Goal: Task Accomplishment & Management: Complete application form

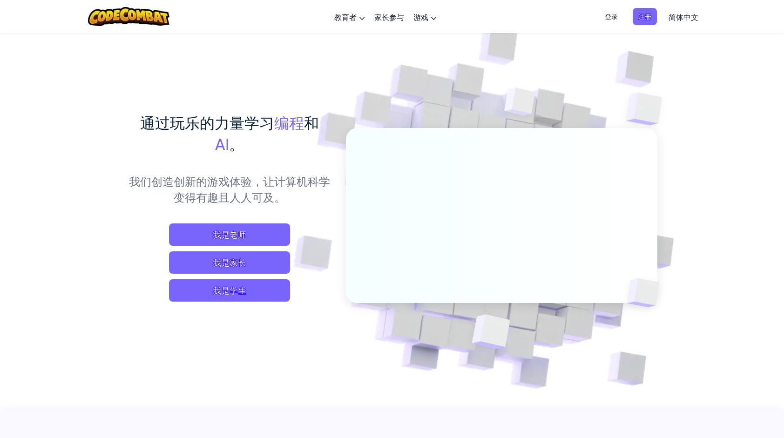
click at [612, 20] on span "登录" at bounding box center [611, 16] width 24 height 17
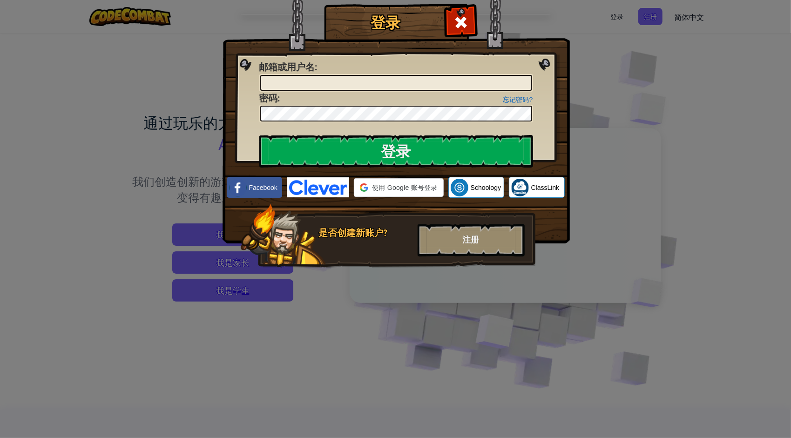
click at [658, 198] on div "登录 未知错误 邮箱或用户名 : 忘记密码? 密码 : 登录 正在登录 Facebook 使用 Google 账号登录 使用 Google 账号登录。在新标签…" at bounding box center [395, 219] width 791 height 438
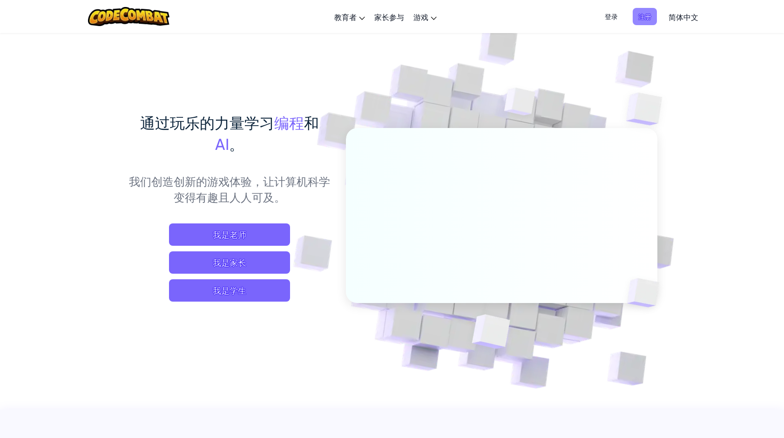
click at [650, 20] on span "注册" at bounding box center [644, 16] width 24 height 17
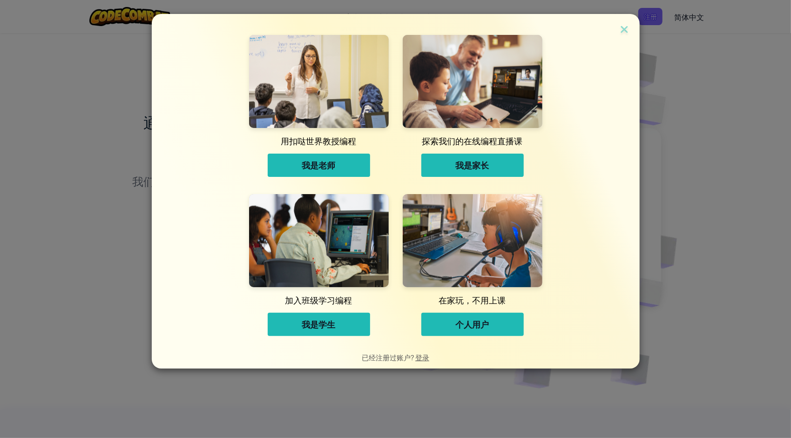
click at [459, 329] on span "个人用户" at bounding box center [473, 324] width 34 height 11
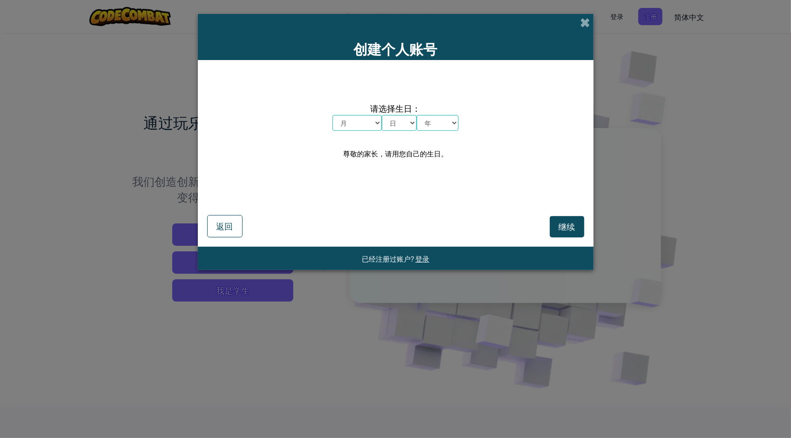
click at [360, 129] on select "月 一月 二月 三月 四月 五月 六月 七月 八月 九月 十月 十一月 十二月" at bounding box center [356, 123] width 49 height 16
click at [451, 117] on select "年 2025 2024 2023 2022 2021 2020 2019 2018 2017 2016 2015 2014 2013 2012 2011 20…" at bounding box center [438, 123] width 42 height 16
select select "2003"
click at [417, 115] on select "年 2025 2024 2023 2022 2021 2020 2019 2018 2017 2016 2015 2014 2013 2012 2011 20…" at bounding box center [438, 123] width 42 height 16
click at [364, 120] on select "月 一月 二月 三月 四月 五月 六月 七月 八月 九月 十月 十一月 十二月" at bounding box center [356, 123] width 49 height 16
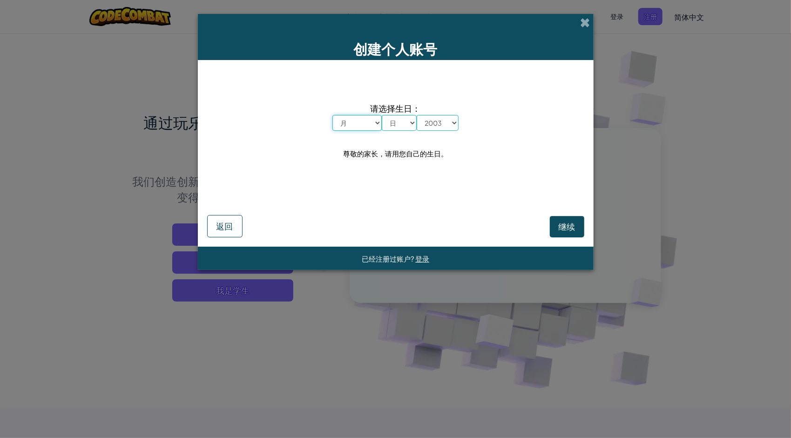
select select "1"
click at [332, 115] on select "月 一月 二月 三月 四月 五月 六月 七月 八月 九月 十月 十一月 十二月" at bounding box center [356, 123] width 49 height 16
click at [403, 121] on select "日 1 2 3 4 5 6 7 8 9 10 11 12 13 14 15 16 17 18 19 20 21 22 23 24 25 26 27 28 29…" at bounding box center [399, 123] width 35 height 16
select select "1"
click at [382, 115] on select "日 1 2 3 4 5 6 7 8 9 10 11 12 13 14 15 16 17 18 19 20 21 22 23 24 25 26 27 28 29…" at bounding box center [399, 123] width 35 height 16
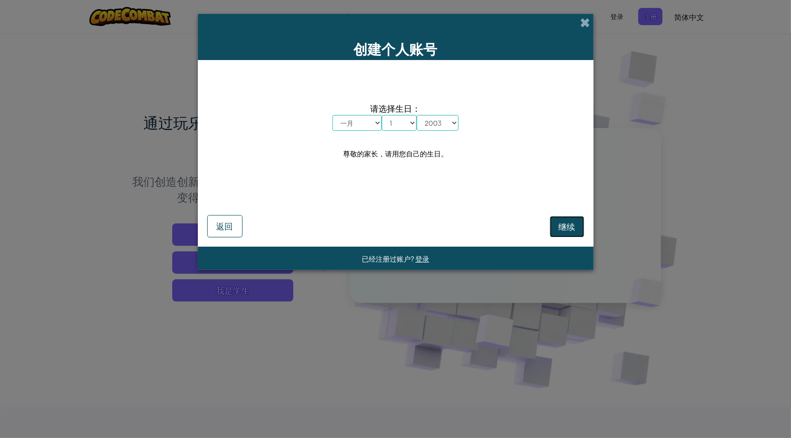
click at [567, 233] on button "继续" at bounding box center [567, 226] width 34 height 21
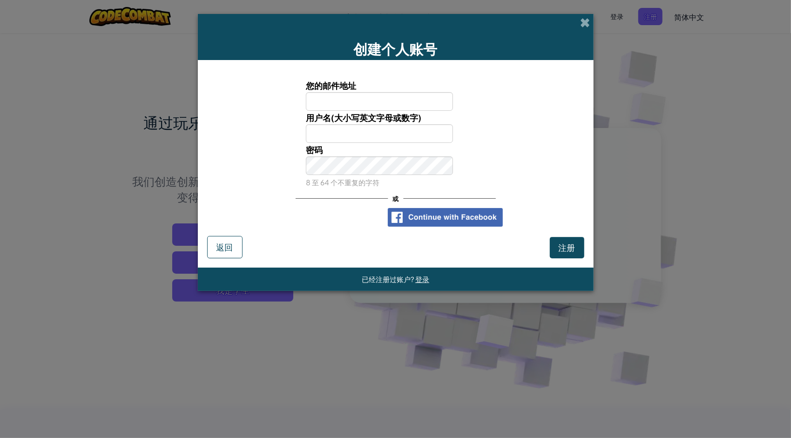
click at [416, 102] on input "您的邮件地址" at bounding box center [379, 101] width 147 height 19
type input "2654424411@qq.com"
type input "王弘轩"
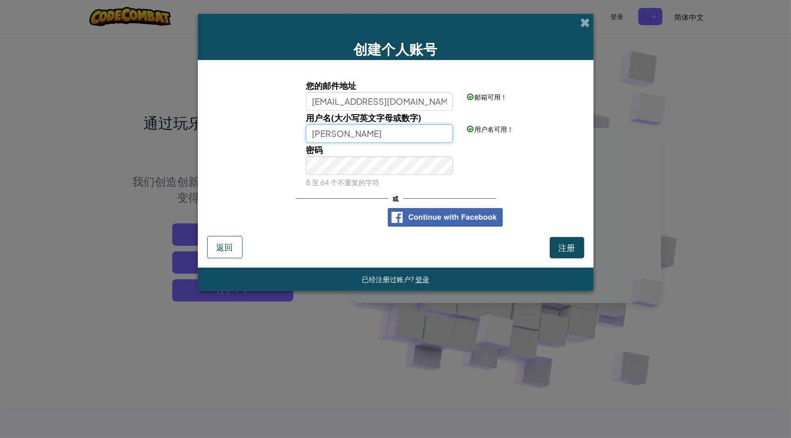
drag, startPoint x: 269, startPoint y: 125, endPoint x: 203, endPoint y: 126, distance: 65.6
click at [203, 126] on div "用户名(大小写英文字母或数字) 王弘轩 用户名可用！" at bounding box center [395, 127] width 386 height 32
type input "wangjiaran"
drag, startPoint x: 505, startPoint y: 165, endPoint x: 533, endPoint y: 206, distance: 48.9
click at [505, 166] on div "密码 8 至 64 个不重复的字符" at bounding box center [395, 166] width 386 height 46
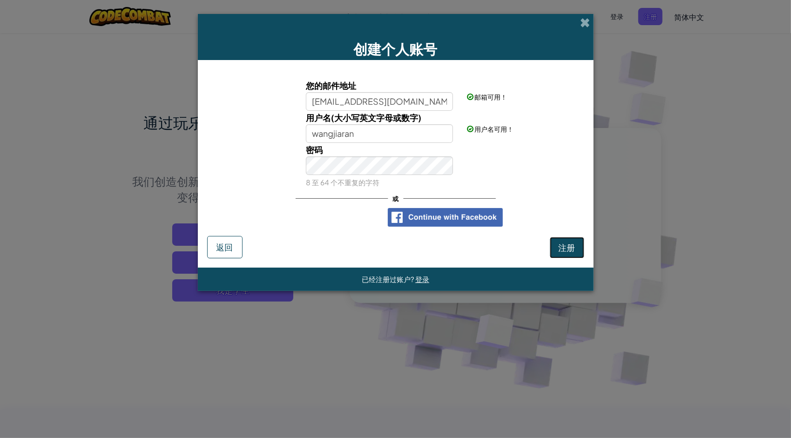
click at [564, 242] on span "注册" at bounding box center [566, 247] width 17 height 11
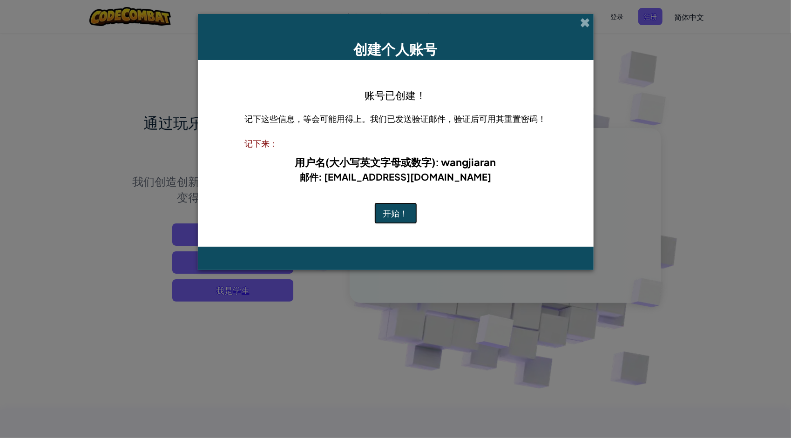
click at [403, 210] on button "开始！" at bounding box center [395, 212] width 43 height 21
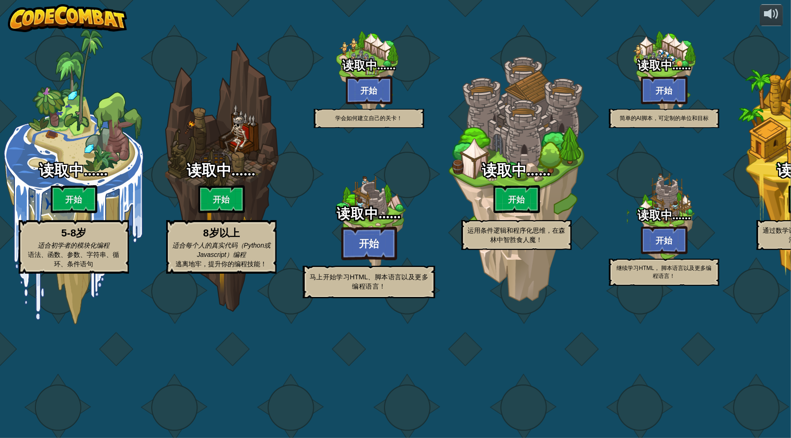
select select "zh-HANS"
